Goal: Transaction & Acquisition: Purchase product/service

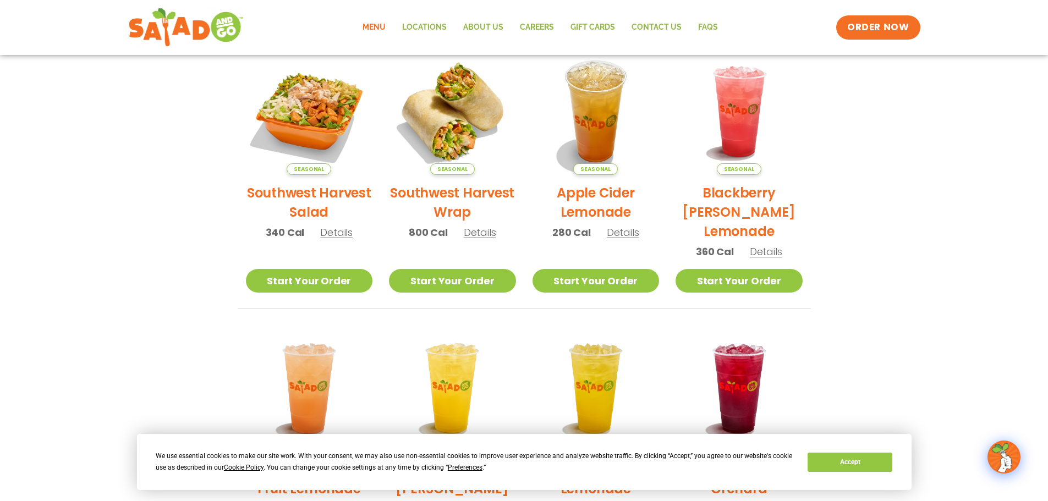
scroll to position [260, 0]
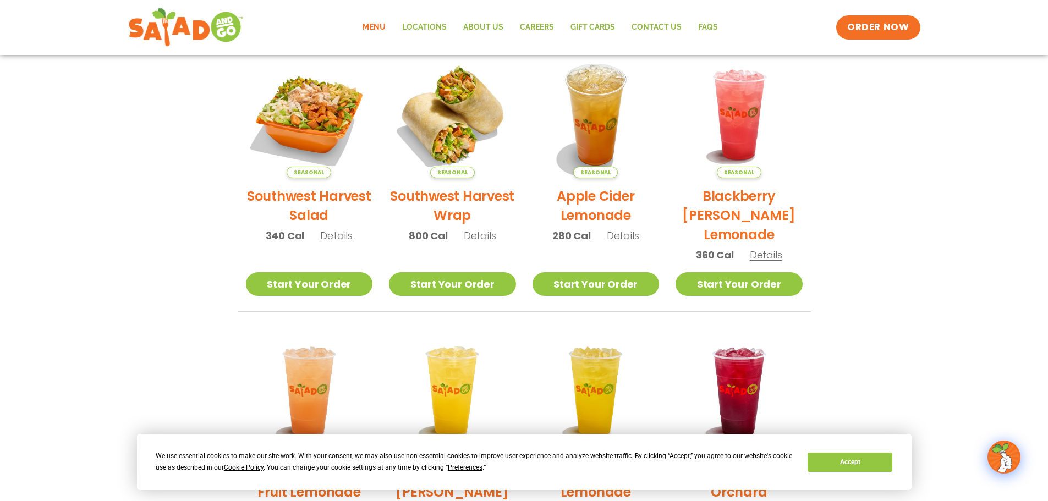
click at [324, 199] on h2 "Southwest Harvest Salad" at bounding box center [309, 206] width 127 height 39
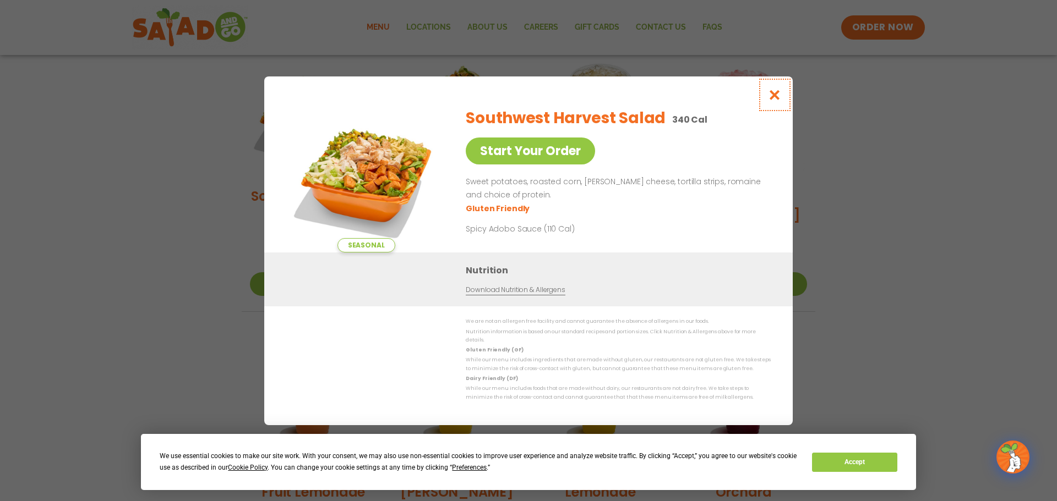
click at [778, 100] on icon "Close modal" at bounding box center [775, 95] width 14 height 12
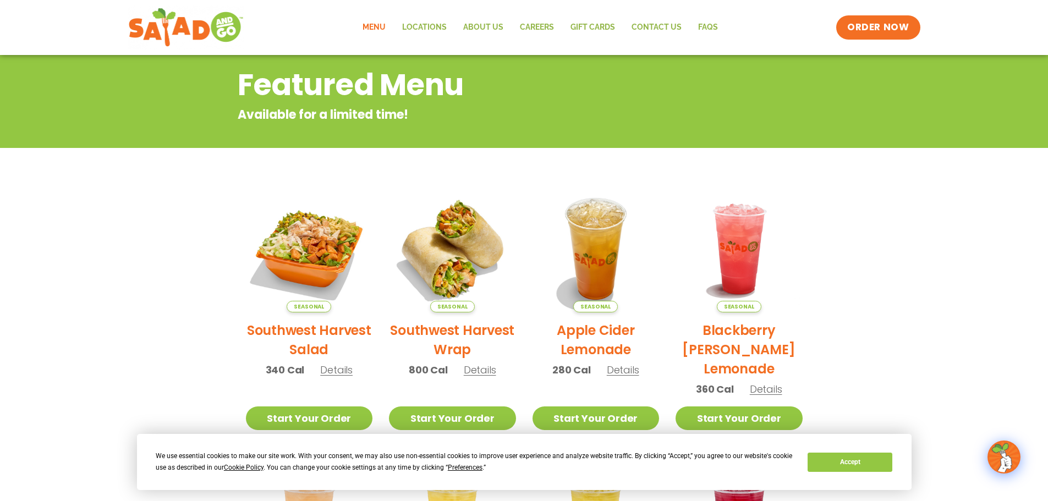
scroll to position [0, 0]
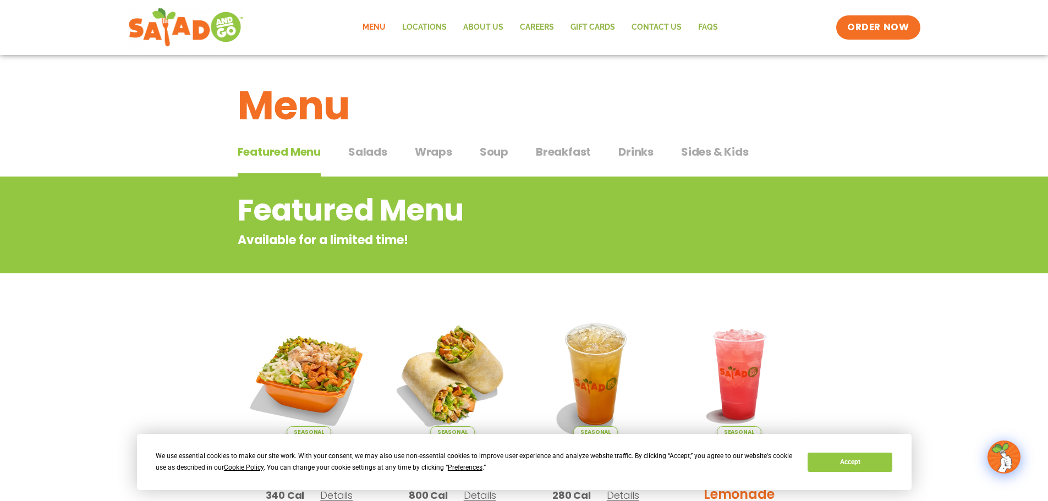
click at [369, 156] on span "Salads" at bounding box center [367, 152] width 39 height 17
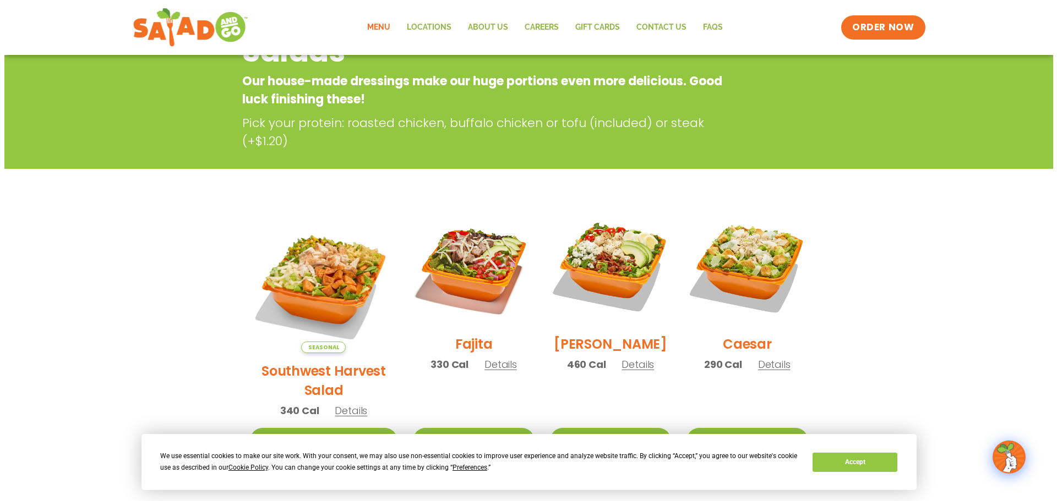
scroll to position [165, 0]
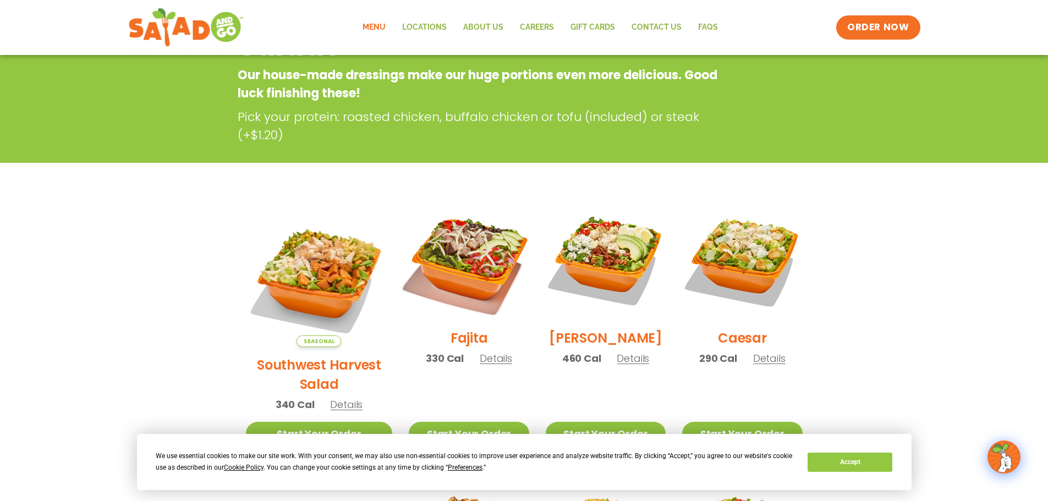
click at [446, 281] on img at bounding box center [468, 260] width 141 height 141
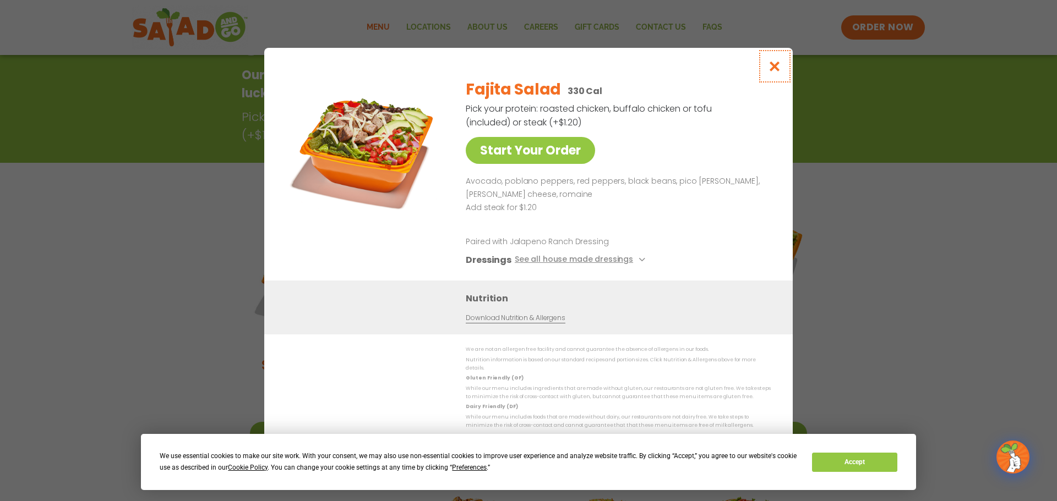
click at [777, 72] on icon "Close modal" at bounding box center [775, 67] width 14 height 12
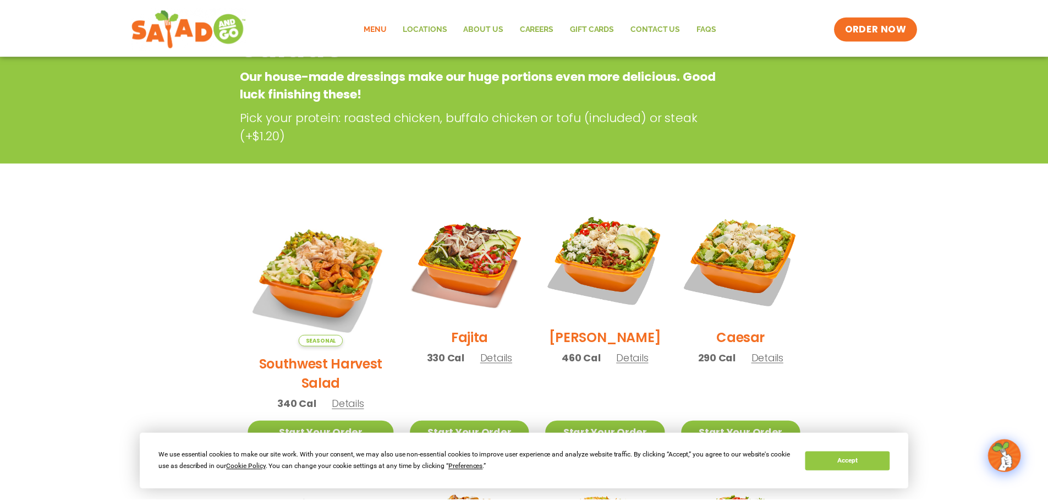
scroll to position [177, 0]
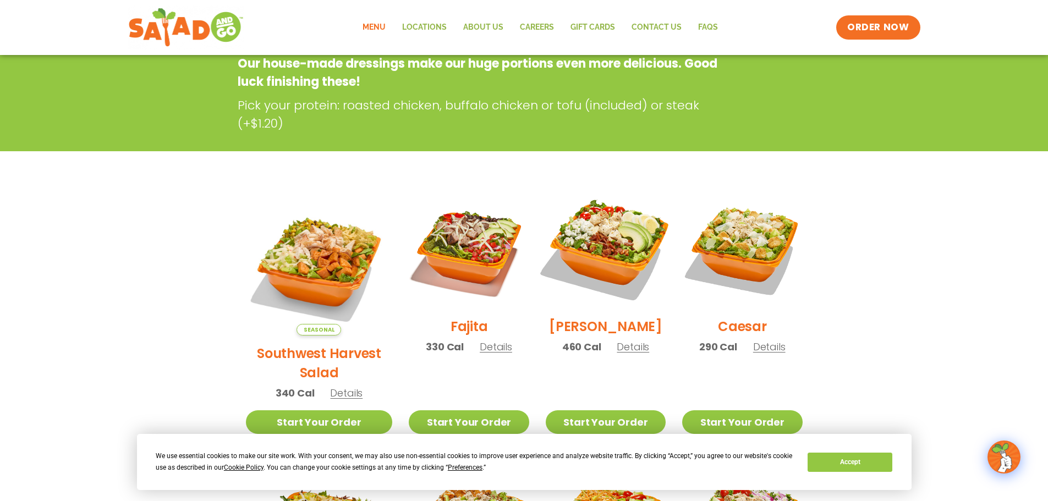
click at [610, 259] on img at bounding box center [605, 248] width 141 height 141
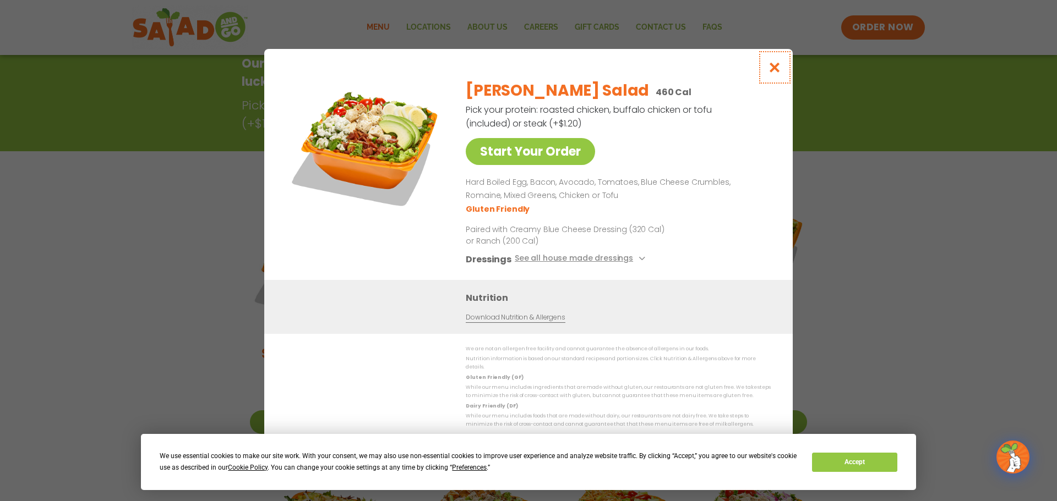
click at [769, 70] on icon "Close modal" at bounding box center [775, 68] width 14 height 12
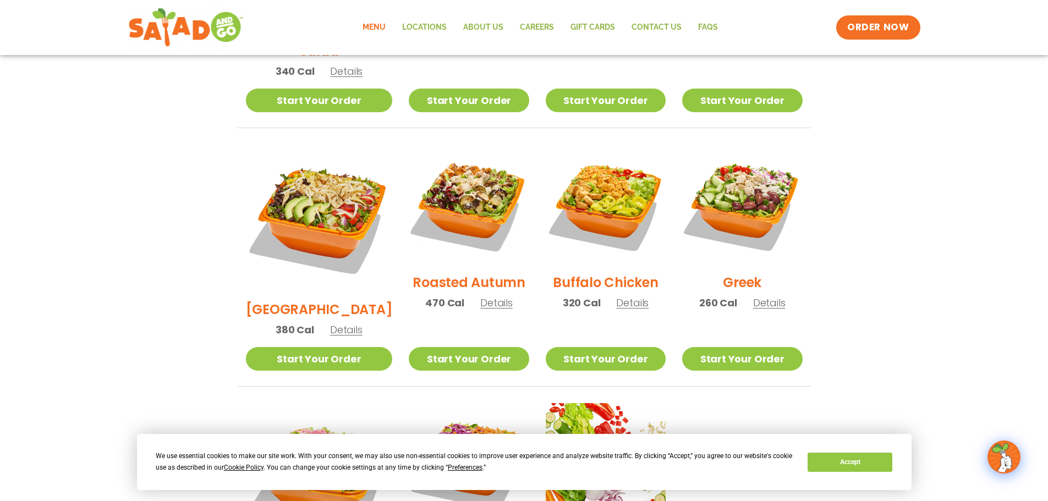
scroll to position [507, 0]
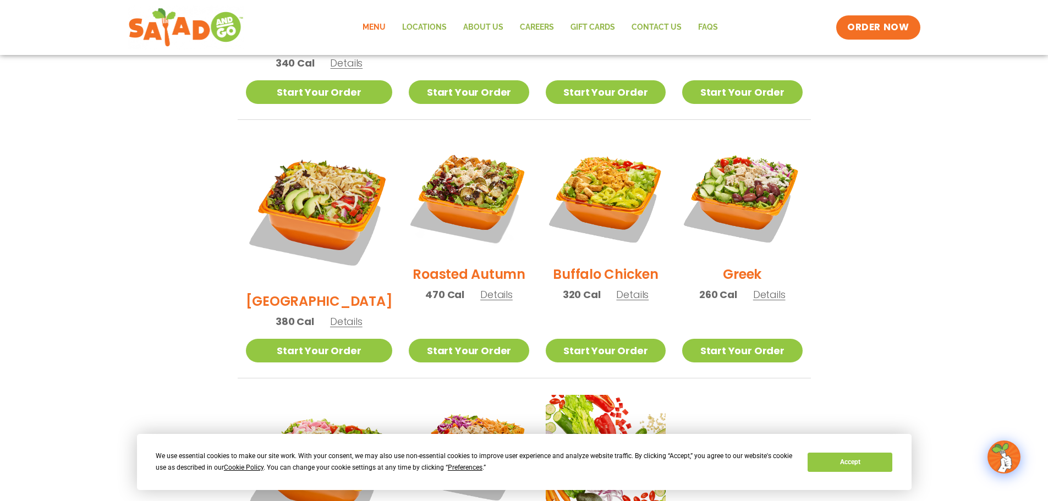
click at [599, 265] on h2 "Buffalo Chicken" at bounding box center [605, 274] width 105 height 19
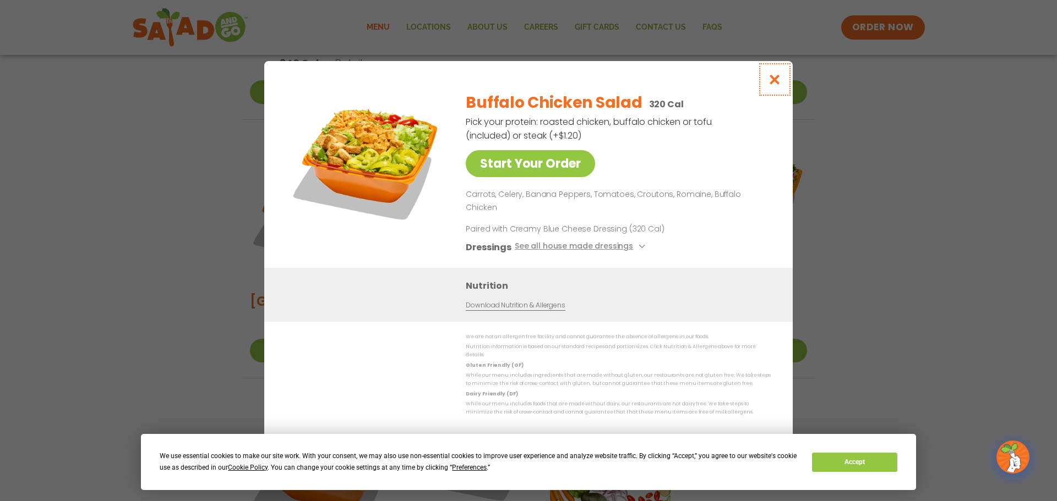
click at [775, 85] on icon "Close modal" at bounding box center [775, 80] width 14 height 12
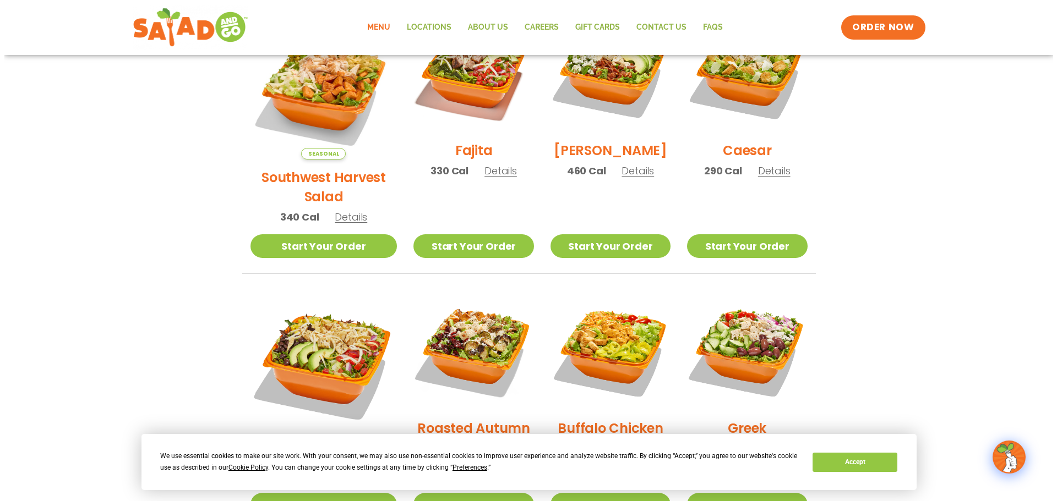
scroll to position [177, 0]
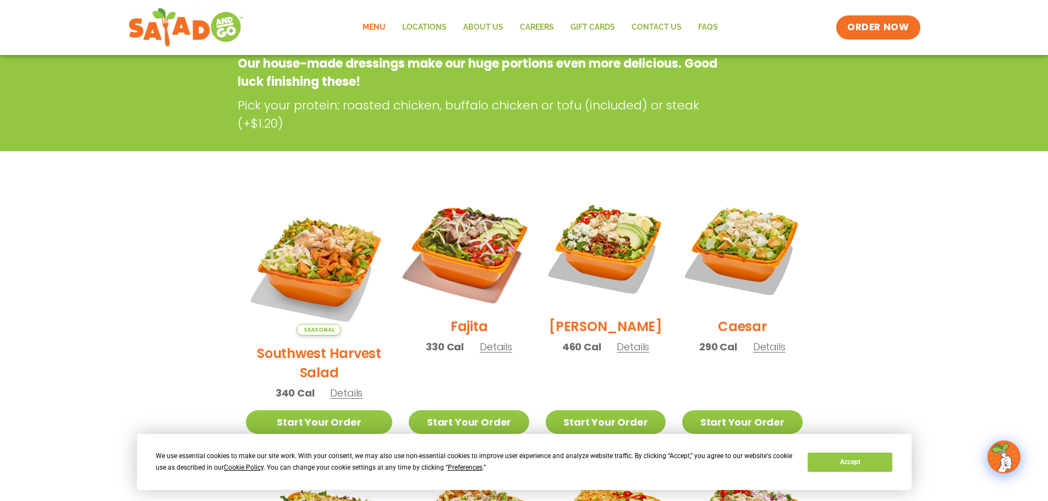
click at [457, 257] on img at bounding box center [468, 248] width 141 height 141
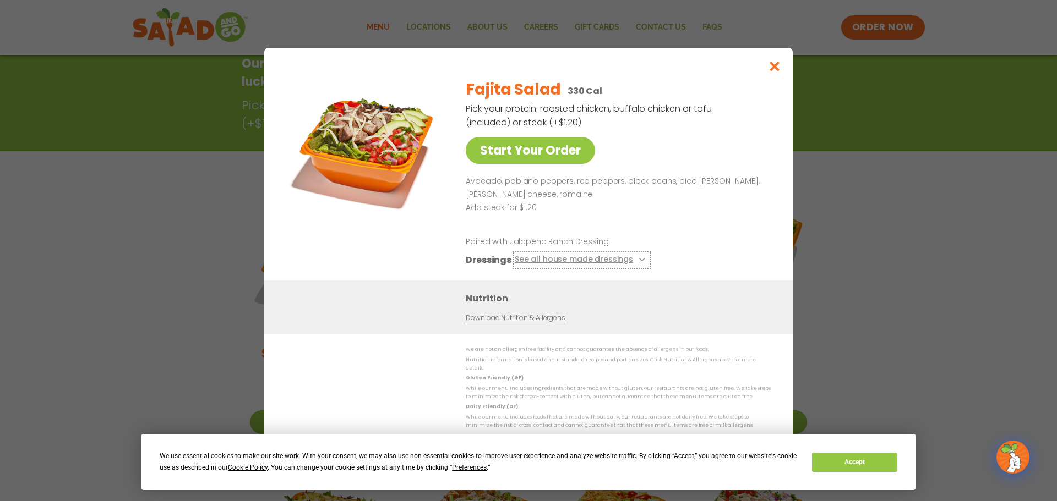
click at [633, 265] on button "See all house made dressings" at bounding box center [582, 260] width 134 height 14
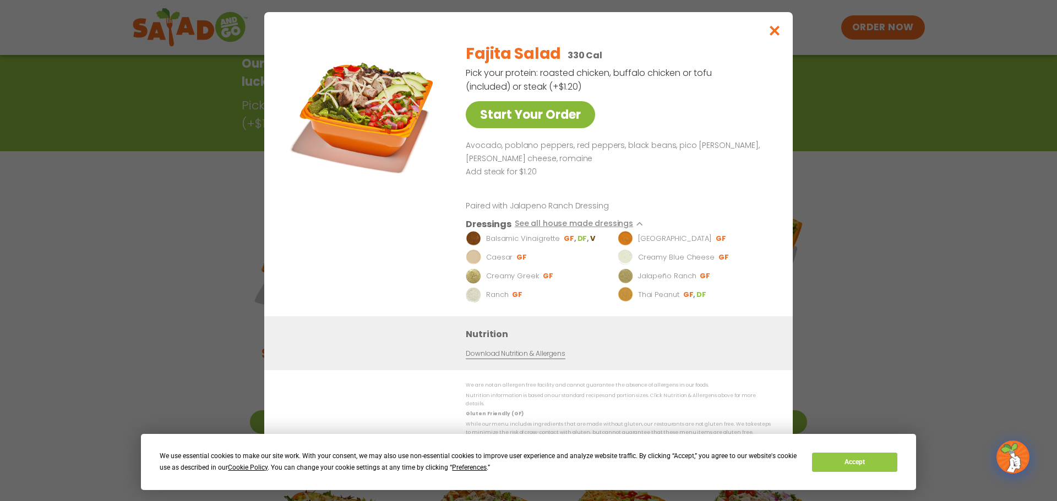
click at [554, 122] on link "Start Your Order" at bounding box center [530, 114] width 129 height 27
